Goal: Task Accomplishment & Management: Manage account settings

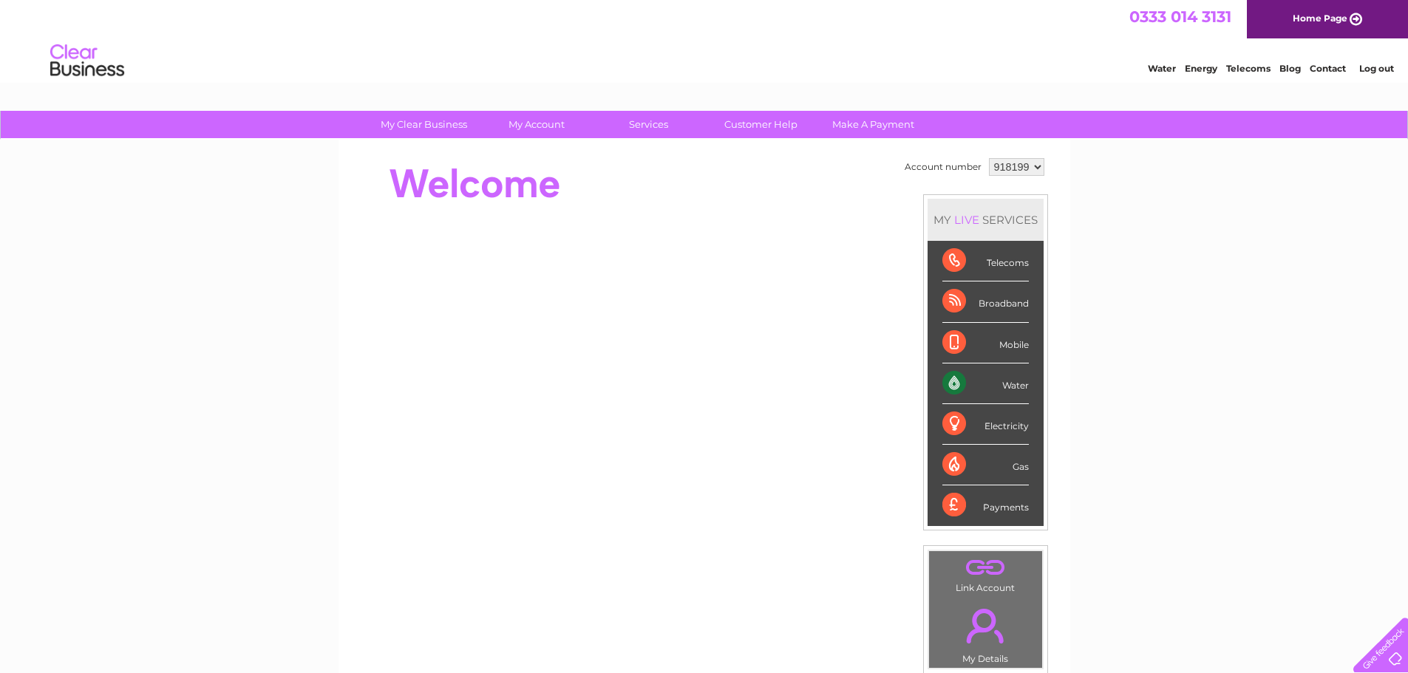
click at [1378, 69] on link "Log out" at bounding box center [1376, 68] width 35 height 11
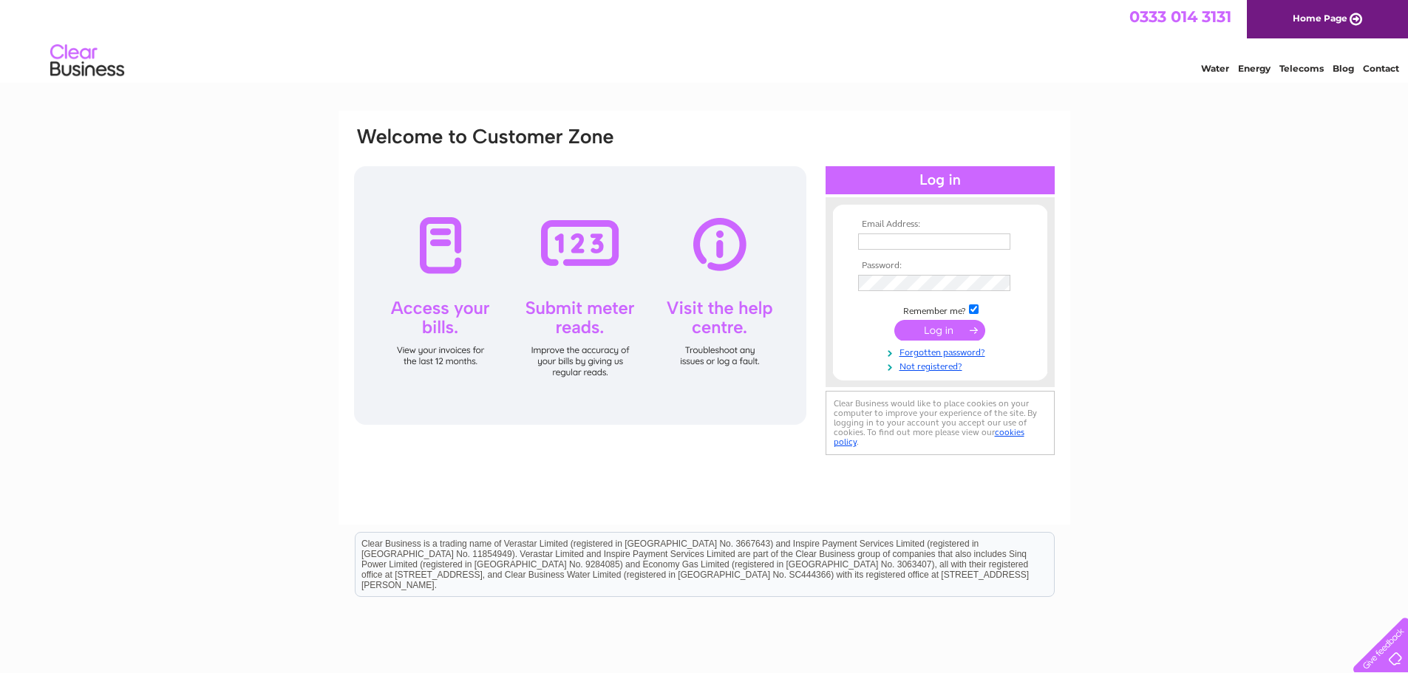
type input "[EMAIL_ADDRESS][DOMAIN_NAME]"
click at [993, 180] on div at bounding box center [940, 180] width 229 height 28
click at [913, 330] on input "submit" at bounding box center [939, 330] width 91 height 21
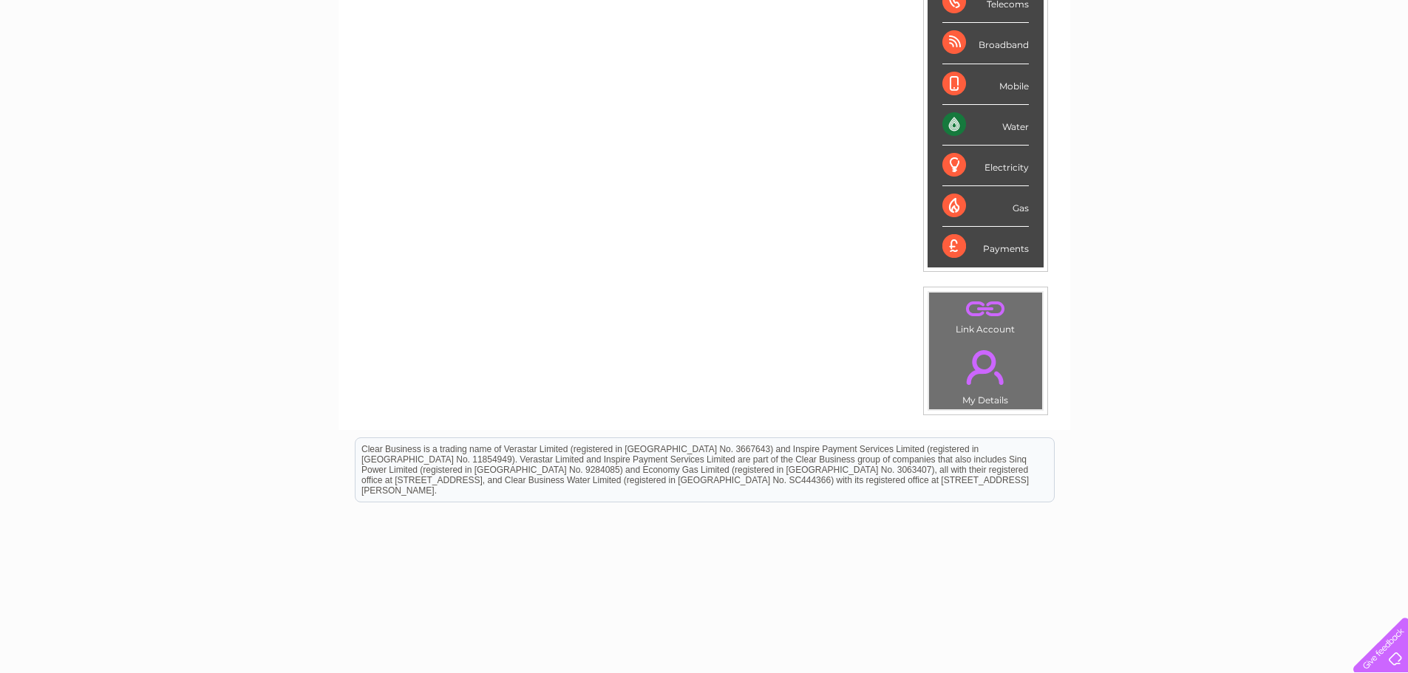
scroll to position [279, 0]
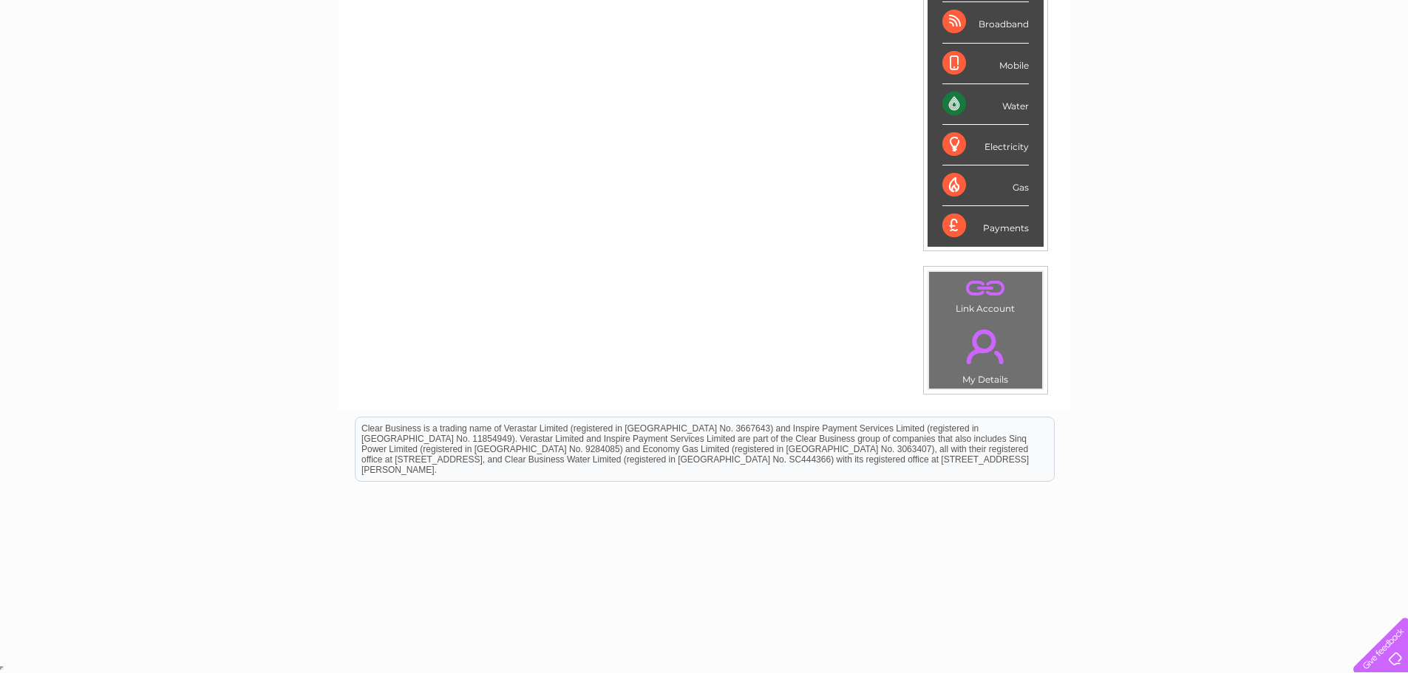
click at [983, 369] on link "." at bounding box center [986, 347] width 106 height 52
